Goal: Check status: Check status

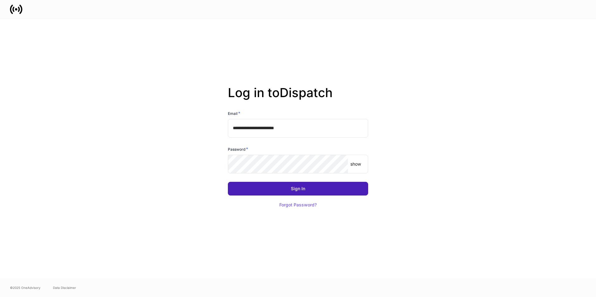
drag, startPoint x: 328, startPoint y: 189, endPoint x: 324, endPoint y: 183, distance: 7.6
click at [328, 189] on button "Sign In" at bounding box center [298, 189] width 140 height 14
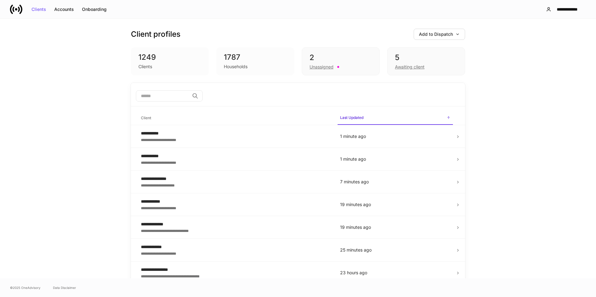
click at [407, 52] on div "5 Awaiting client" at bounding box center [426, 61] width 78 height 28
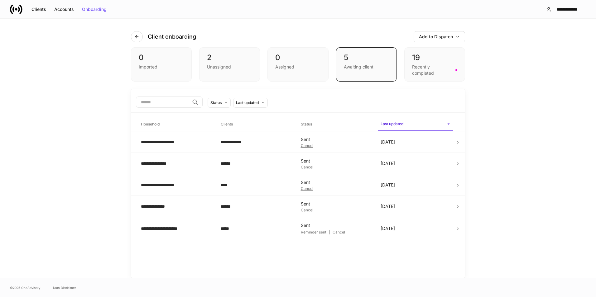
click at [440, 60] on div "19" at bounding box center [434, 58] width 45 height 10
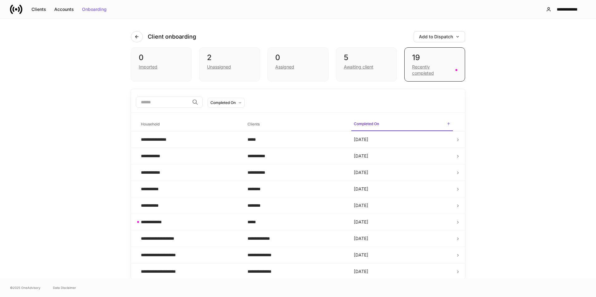
click at [366, 54] on div "5" at bounding box center [366, 58] width 45 height 10
